Goal: Use online tool/utility: Utilize a website feature to perform a specific function

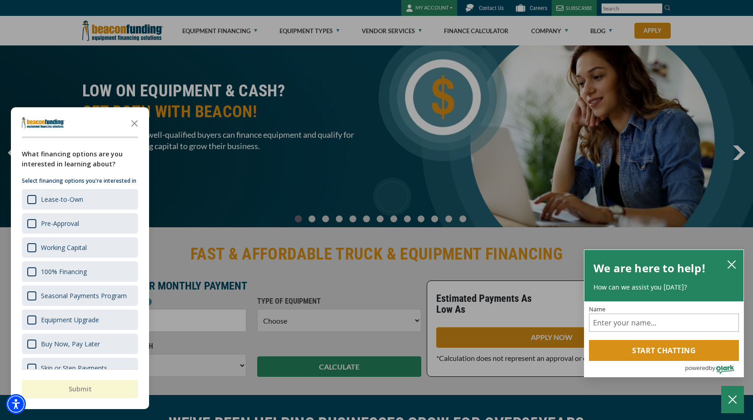
click at [135, 124] on polygon "Close the survey" at bounding box center [134, 123] width 7 height 7
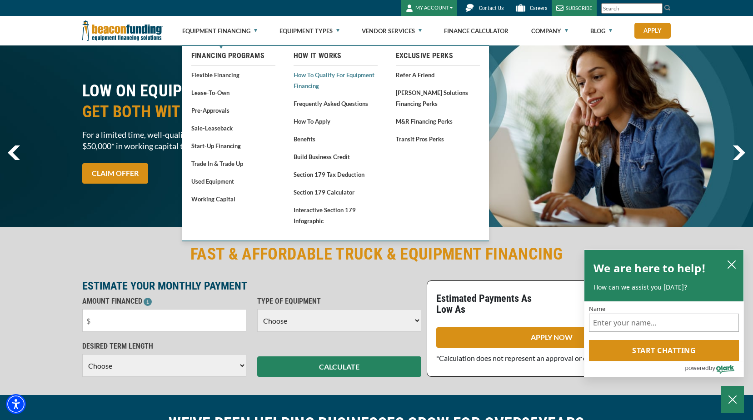
click at [324, 76] on link "How to Qualify for Equipment Financing" at bounding box center [336, 80] width 84 height 22
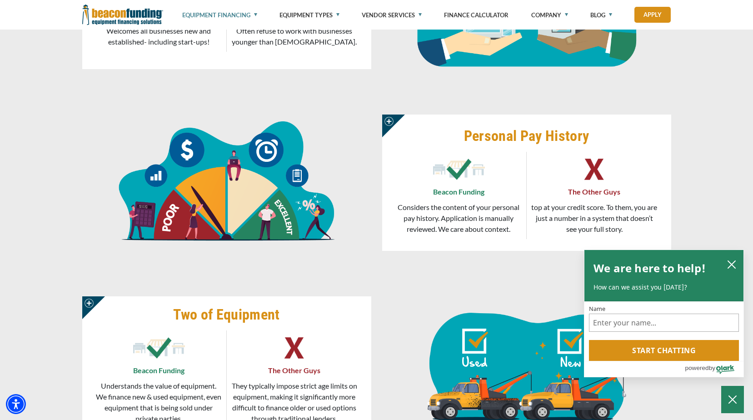
scroll to position [636, 0]
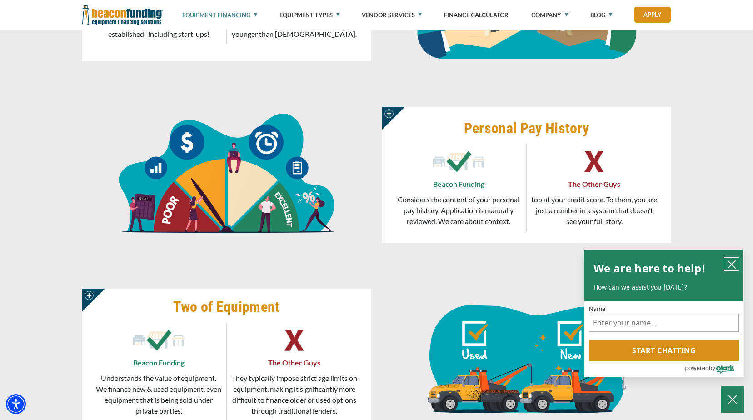
click at [731, 264] on icon "close chatbox" at bounding box center [731, 264] width 9 height 9
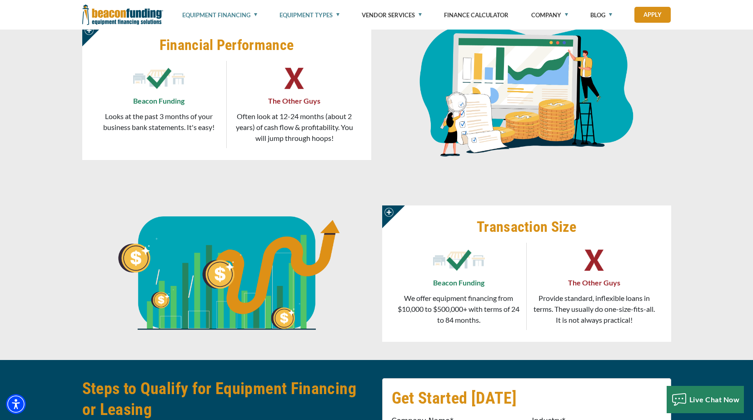
scroll to position [1273, 0]
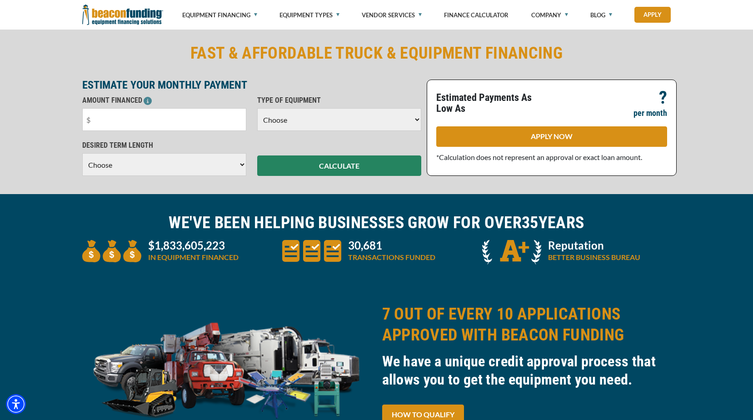
scroll to position [227, 0]
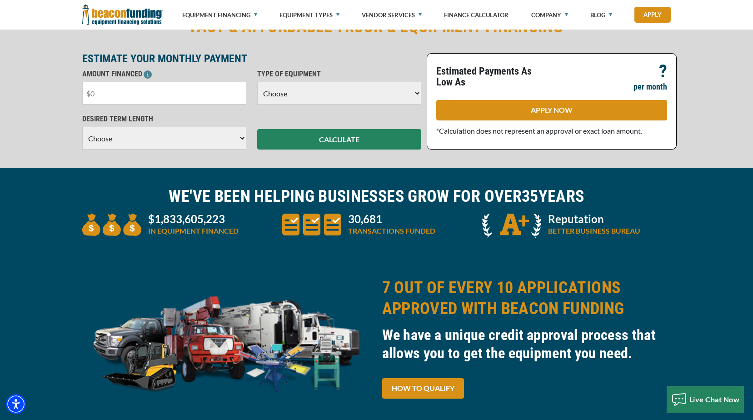
drag, startPoint x: 123, startPoint y: 91, endPoint x: 60, endPoint y: 96, distance: 62.9
click at [123, 91] on input "text" at bounding box center [164, 93] width 164 height 23
type input "$50,000"
click at [295, 95] on select "Choose Backhoe Boom/Bucket Truck Chipper Commercial Mower Crane DTG/DTF Printin…" at bounding box center [339, 93] width 164 height 23
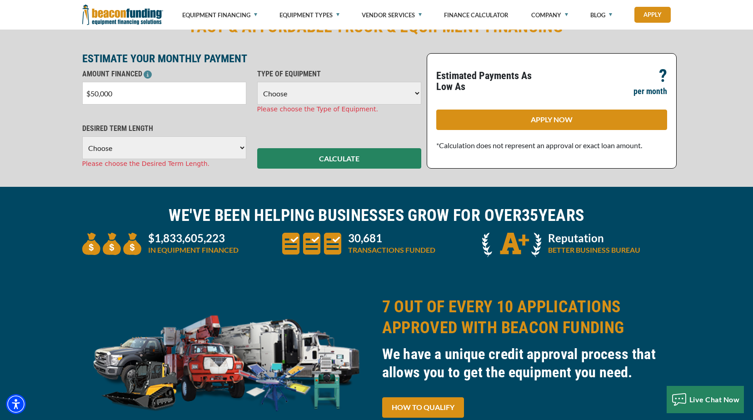
select select "9"
click at [257, 82] on select "Choose Backhoe Boom/Bucket Truck Chipper Commercial Mower Crane DTG/DTF Printin…" at bounding box center [339, 93] width 164 height 23
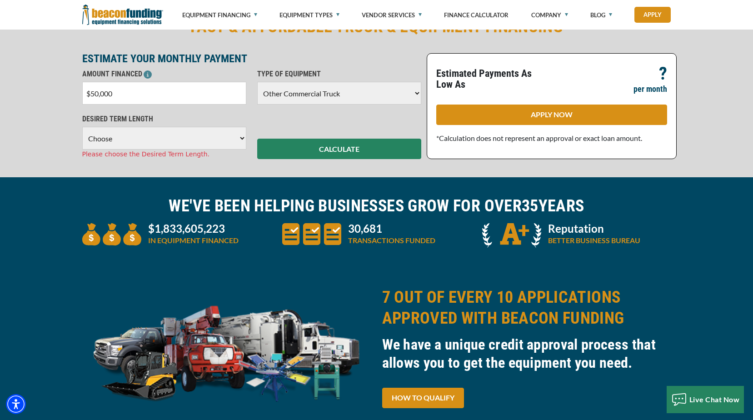
click at [212, 145] on select "Choose 36 Months 48 Months 60 Months" at bounding box center [164, 138] width 164 height 23
select select "60"
click at [82, 127] on select "Choose 36 Months 48 Months 60 Months" at bounding box center [164, 138] width 164 height 23
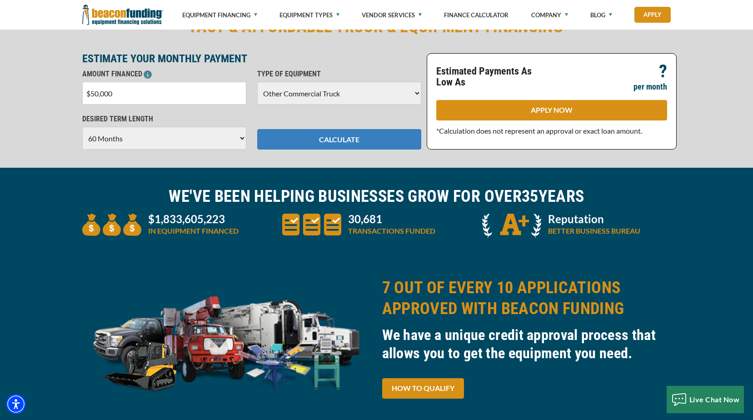
click at [305, 141] on button "CALCULATE" at bounding box center [339, 139] width 164 height 20
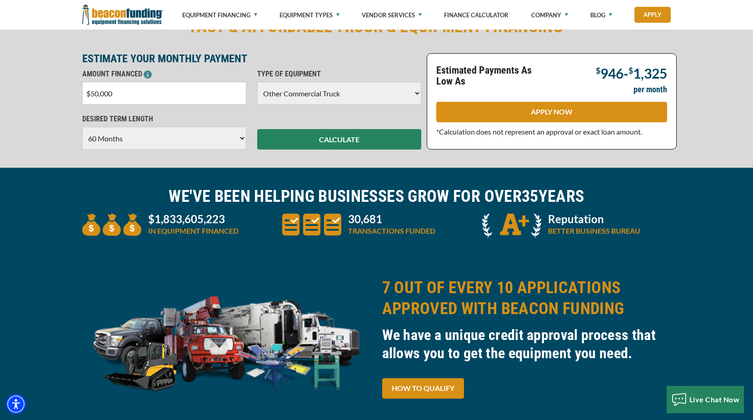
click at [221, 95] on input "$50,000" at bounding box center [164, 93] width 164 height 23
type input "$5"
type input "$35,000"
click at [363, 99] on select "Choose Backhoe Boom/Bucket Truck Chipper Commercial Mower Crane DTG/DTF Printin…" at bounding box center [339, 93] width 164 height 23
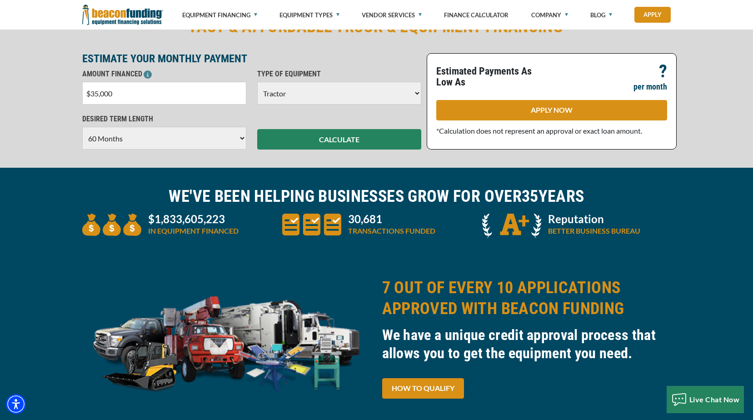
click at [257, 82] on select "Choose Backhoe Boom/Bucket Truck Chipper Commercial Mower Crane DTG/DTF Printin…" at bounding box center [339, 93] width 164 height 23
click at [317, 124] on div "CALCULATE" at bounding box center [339, 132] width 175 height 36
click at [231, 142] on select "Choose 36 Months 48 Months 60 Months" at bounding box center [164, 138] width 164 height 23
click at [267, 97] on select "Choose Backhoe Boom/Bucket Truck Chipper Commercial Mower Crane DTG/DTF Printin…" at bounding box center [339, 93] width 164 height 23
select select "13"
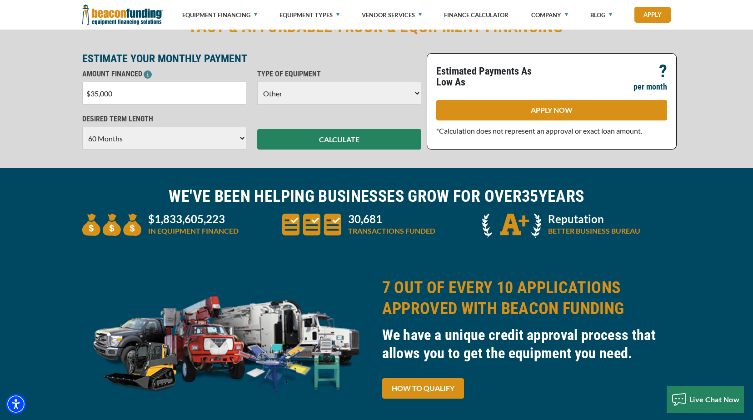
click at [257, 82] on select "Choose Backhoe Boom/Bucket Truck Chipper Commercial Mower Crane DTG/DTF Printin…" at bounding box center [339, 93] width 164 height 23
click at [220, 131] on select "Choose 36 Months 48 Months 60 Months" at bounding box center [164, 138] width 164 height 23
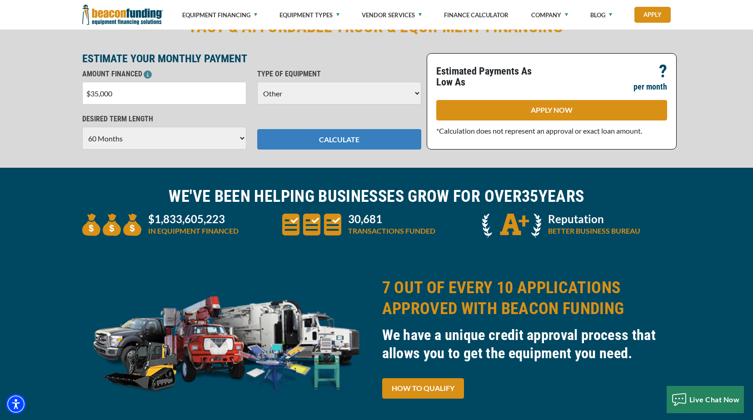
click at [332, 148] on button "CALCULATE" at bounding box center [339, 139] width 164 height 20
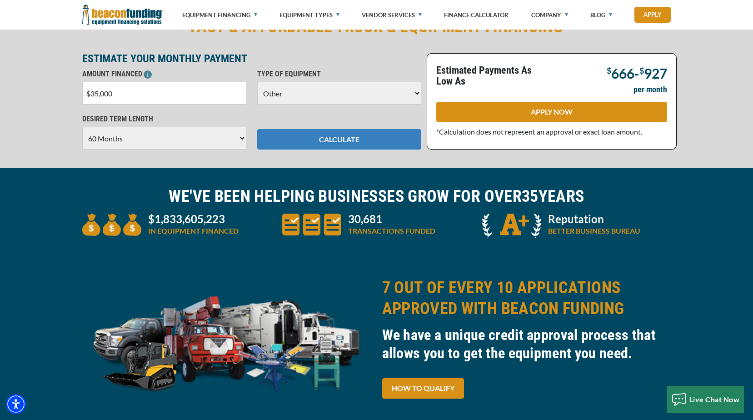
click at [335, 140] on button "CALCULATE" at bounding box center [339, 139] width 164 height 20
click at [354, 137] on button "CALCULATE" at bounding box center [339, 139] width 164 height 20
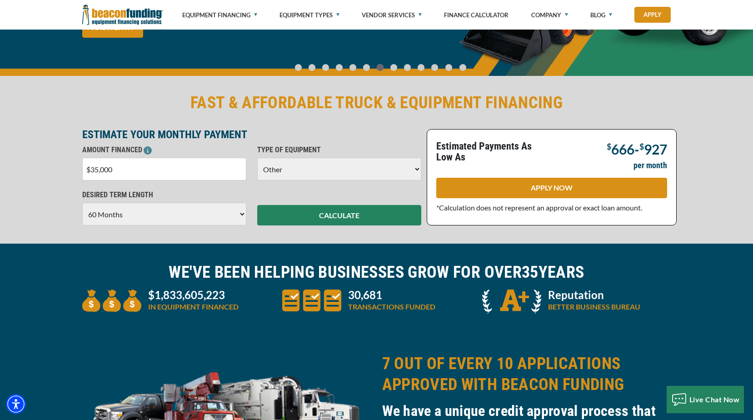
scroll to position [0, 0]
